Goal: Task Accomplishment & Management: Use online tool/utility

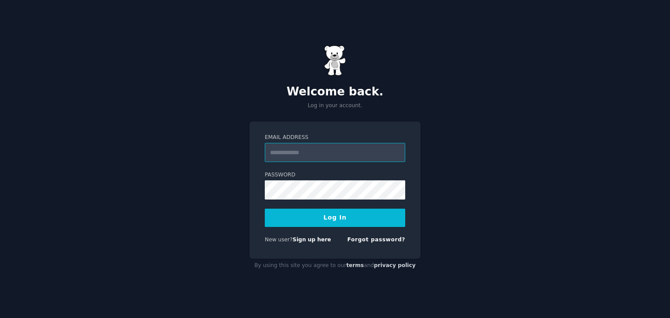
click at [332, 145] on input "Email Address" at bounding box center [335, 152] width 140 height 19
type input "**********"
click at [265, 209] on button "Log In" at bounding box center [335, 218] width 140 height 18
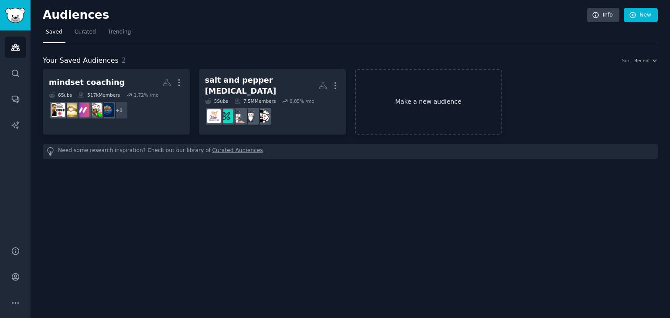
click at [421, 113] on link "Make a new audience" at bounding box center [428, 102] width 147 height 66
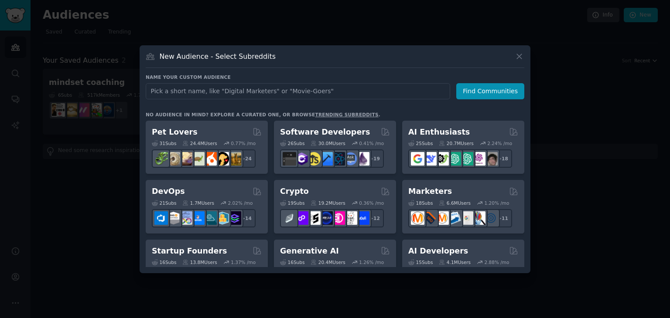
click at [348, 84] on input "text" at bounding box center [298, 91] width 304 height 16
type input "folligen shampoo"
click button "Find Communities" at bounding box center [490, 91] width 68 height 16
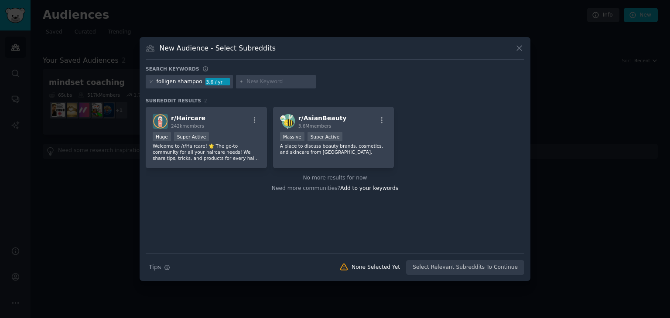
click at [258, 81] on input "text" at bounding box center [279, 82] width 66 height 8
type input "shampoo"
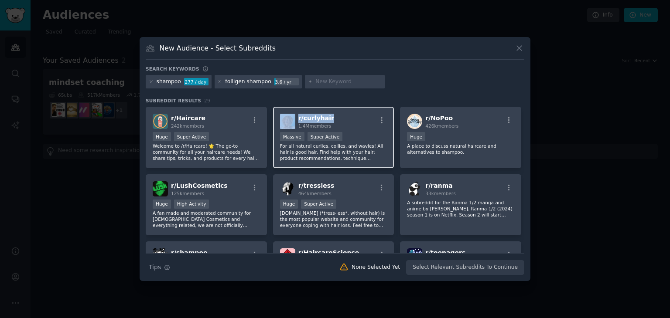
drag, startPoint x: 330, startPoint y: 116, endPoint x: 294, endPoint y: 118, distance: 35.9
click at [294, 118] on div "r/ curlyhair 1.4M members" at bounding box center [333, 121] width 107 height 15
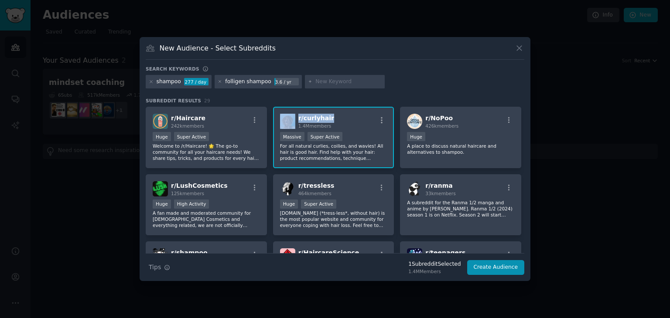
copy div "r/ curlyhair"
